Goal: Information Seeking & Learning: Learn about a topic

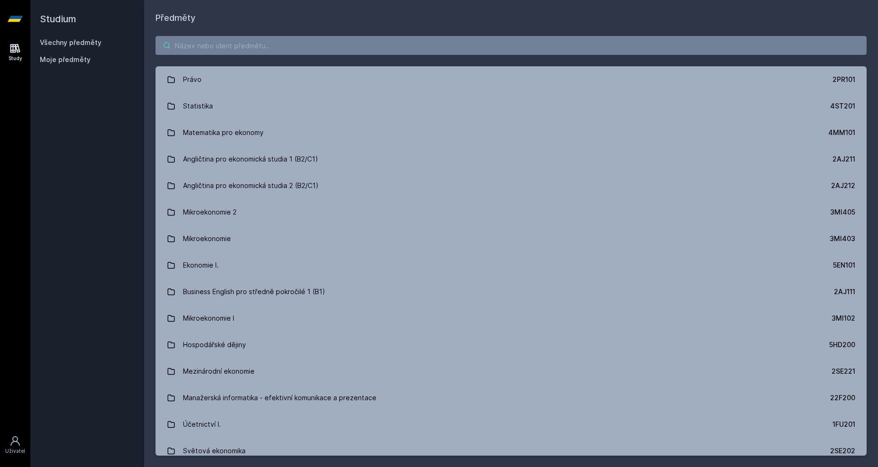
click at [233, 52] on input "search" at bounding box center [511, 45] width 711 height 19
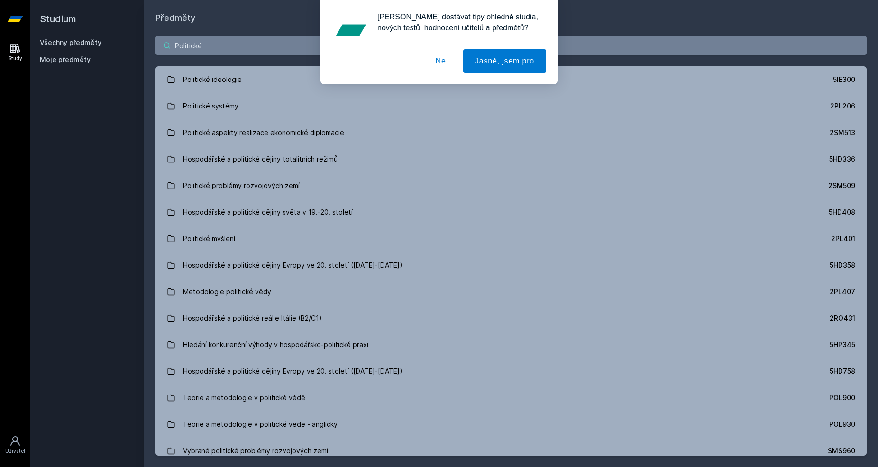
type input "Politické"
click at [448, 62] on button "Ne" at bounding box center [441, 61] width 34 height 24
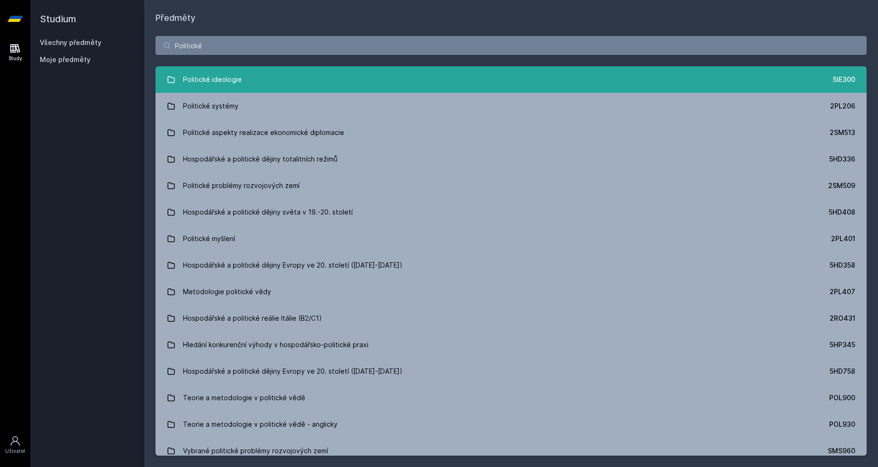
click at [196, 83] on div "Politické ideologie" at bounding box center [212, 79] width 59 height 19
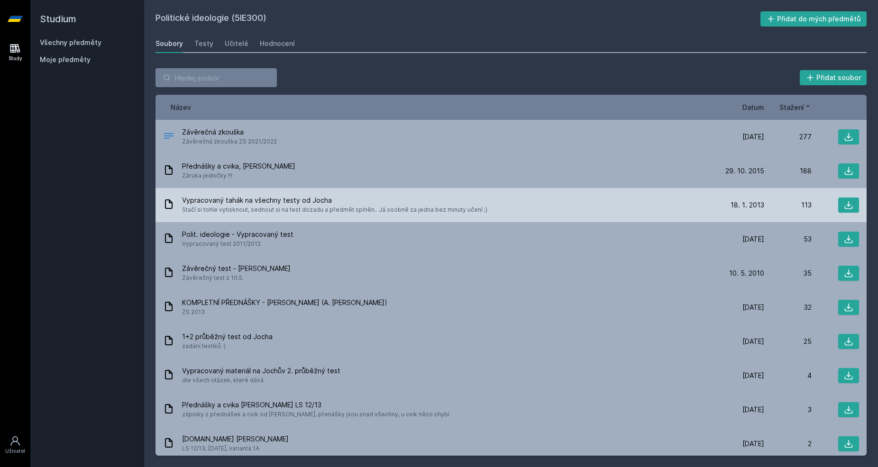
drag, startPoint x: 268, startPoint y: 208, endPoint x: 489, endPoint y: 209, distance: 220.5
click at [489, 209] on div "Vypracovaný tahák na všechny testy od [PERSON_NAME] si tohle vytisknout, sednou…" at bounding box center [440, 205] width 554 height 19
drag, startPoint x: 489, startPoint y: 209, endPoint x: 359, endPoint y: 220, distance: 129.9
click at [359, 220] on div "Vypracovaný tahák na všechny testy od [PERSON_NAME] si tohle vytisknout, sednou…" at bounding box center [511, 205] width 711 height 34
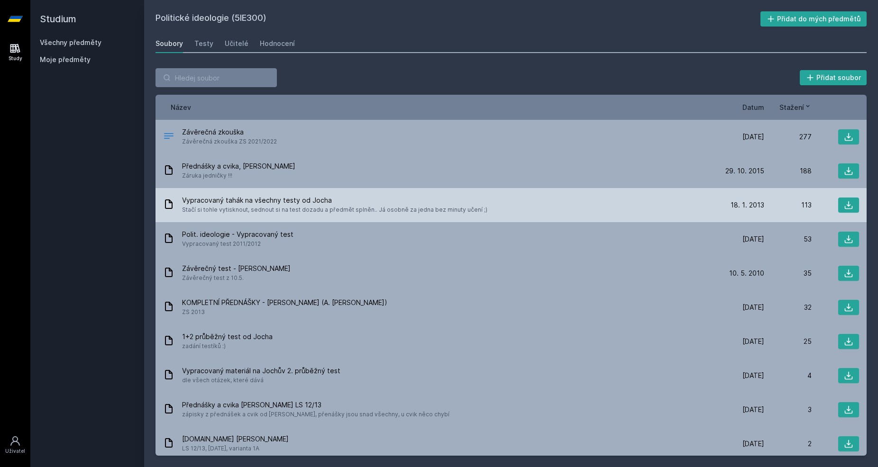
click at [359, 220] on div "Vypracovaný tahák na všechny testy od [PERSON_NAME] si tohle vytisknout, sednou…" at bounding box center [511, 205] width 711 height 34
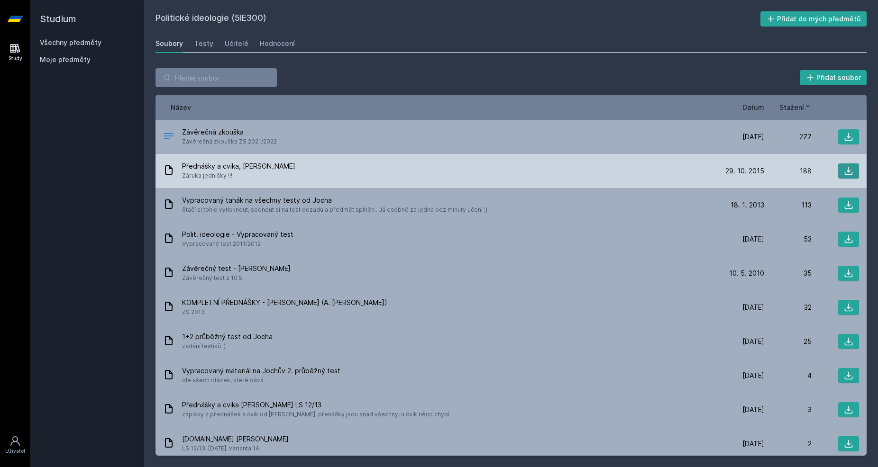
click at [847, 174] on icon at bounding box center [848, 170] width 9 height 9
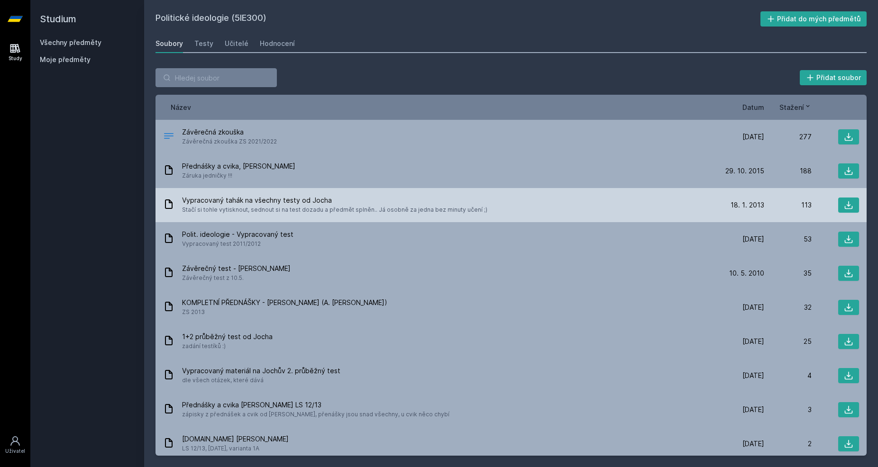
click at [298, 205] on span "Vypracovaný tahák na všechny testy od Jocha" at bounding box center [334, 200] width 305 height 9
click at [854, 206] on button at bounding box center [848, 205] width 21 height 15
